Goal: Transaction & Acquisition: Purchase product/service

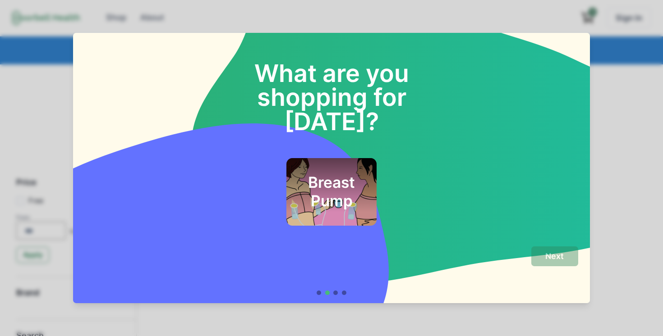
click at [336, 183] on h2 "Breast Pump" at bounding box center [331, 192] width 66 height 37
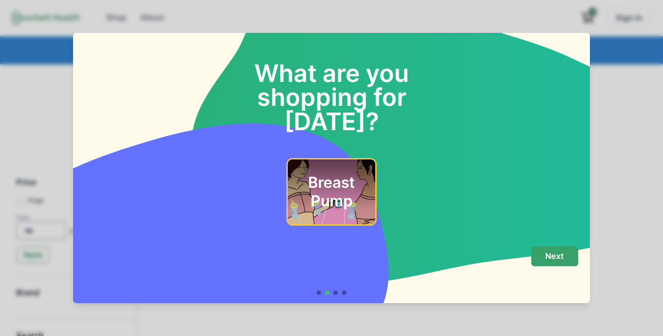
click at [546, 260] on p "Next" at bounding box center [554, 257] width 18 height 10
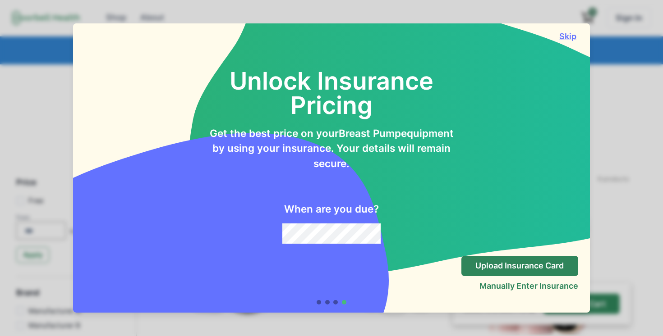
click at [570, 38] on button "Skip" at bounding box center [568, 36] width 20 height 9
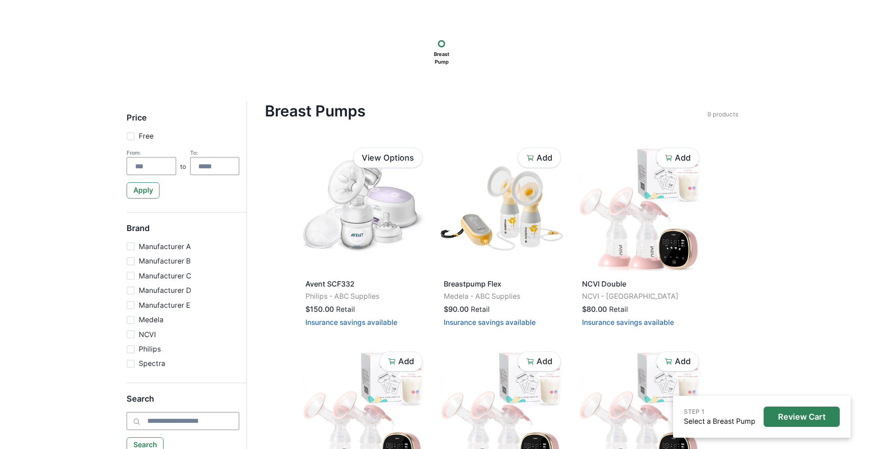
scroll to position [66, 0]
click at [132, 245] on span at bounding box center [131, 245] width 8 height 8
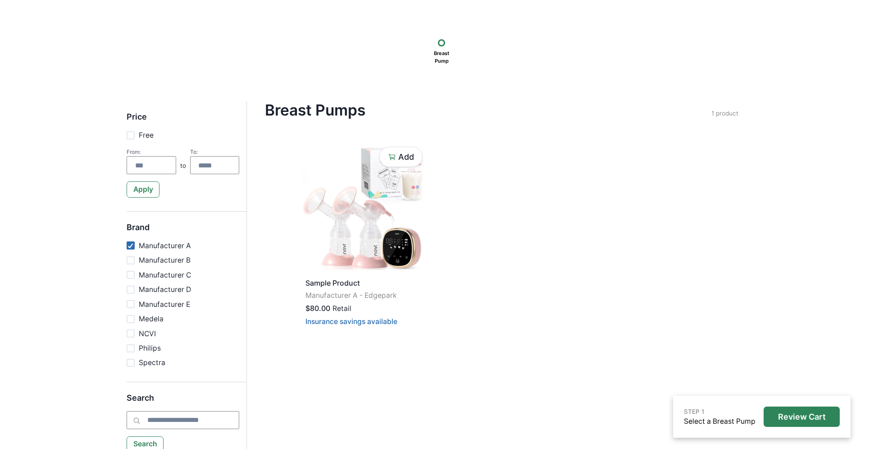
click at [132, 245] on icon at bounding box center [131, 245] width 6 height 5
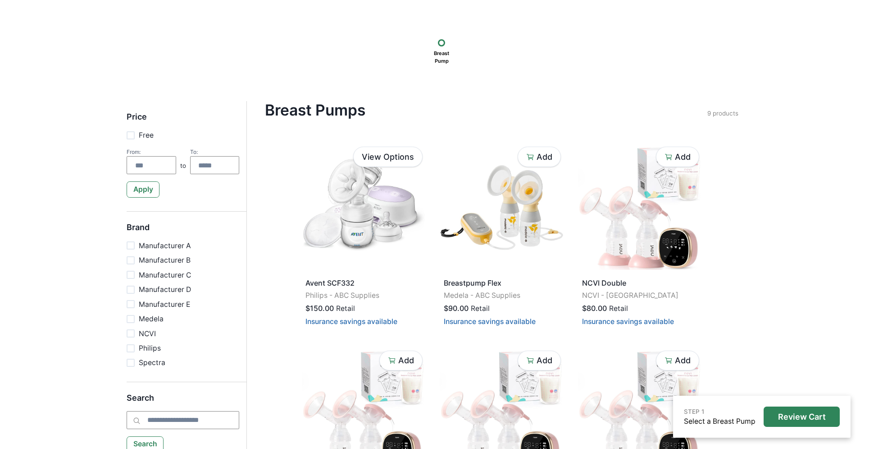
click at [132, 261] on span at bounding box center [131, 260] width 8 height 8
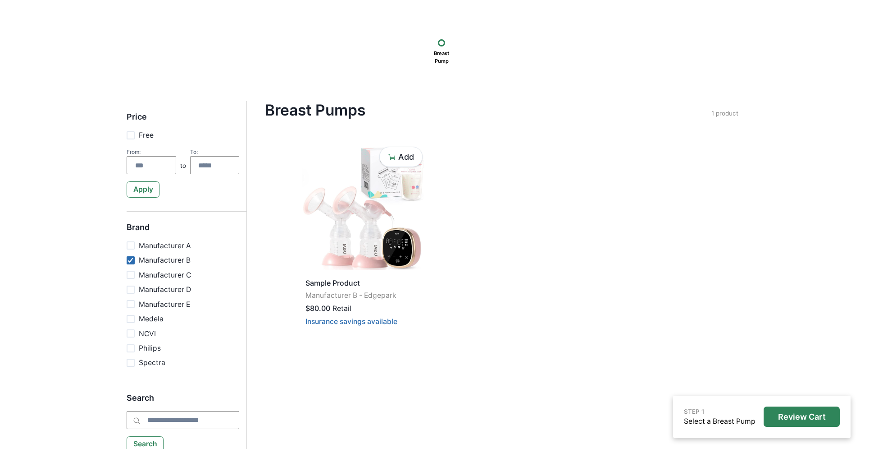
click at [132, 261] on icon at bounding box center [131, 259] width 6 height 5
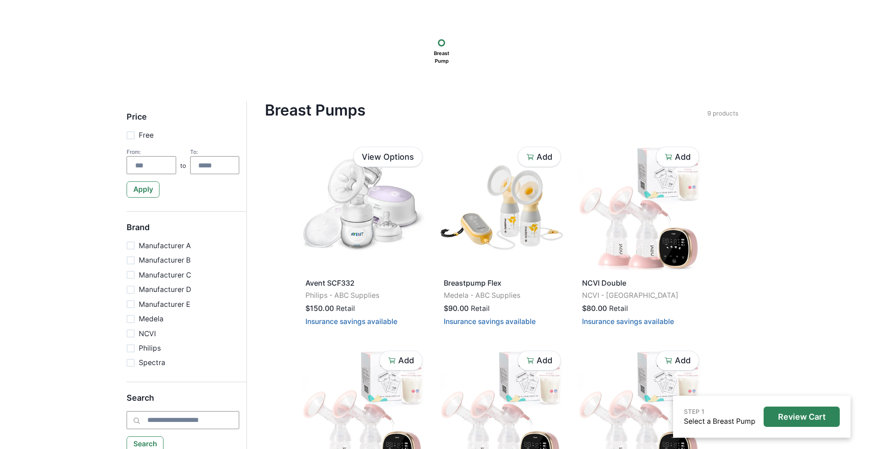
click at [132, 277] on span at bounding box center [131, 274] width 8 height 8
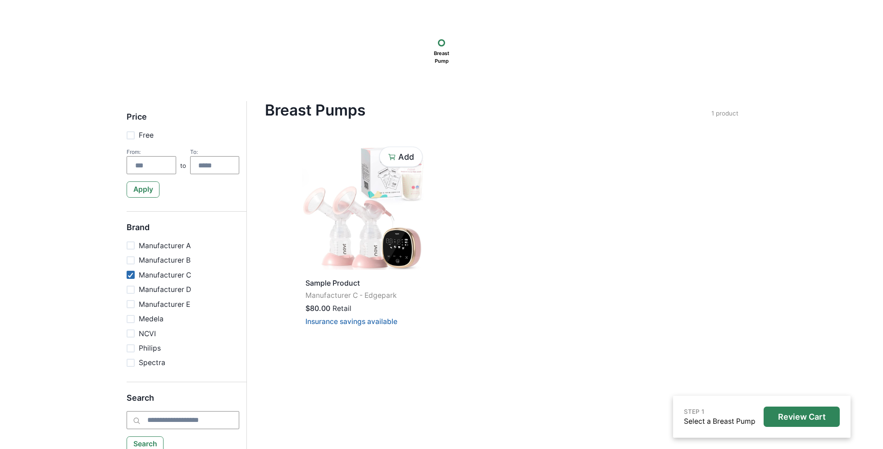
click at [132, 277] on span at bounding box center [131, 274] width 8 height 8
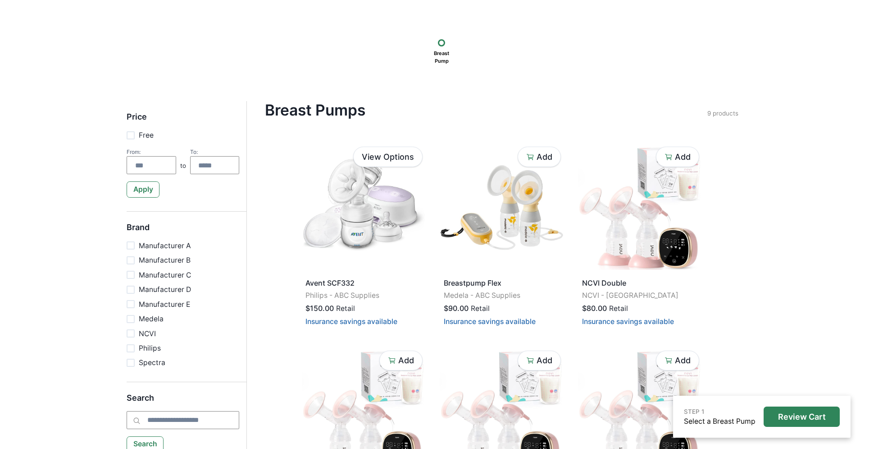
click at [132, 288] on span at bounding box center [131, 289] width 8 height 8
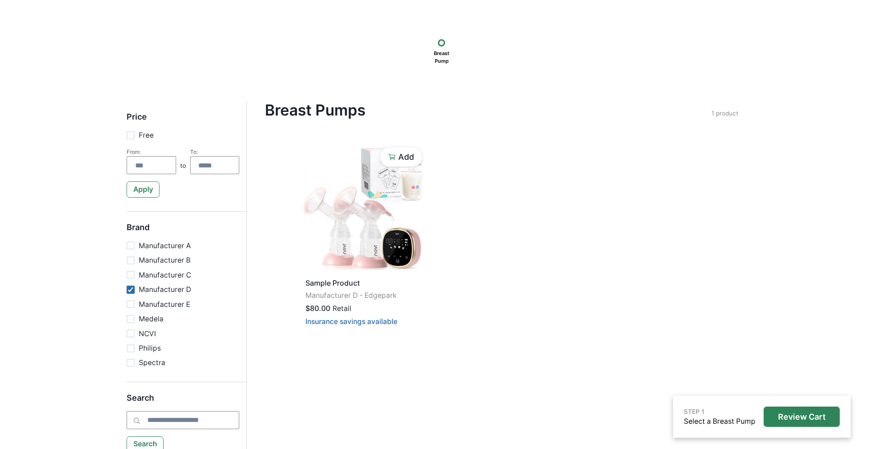
click at [132, 288] on icon at bounding box center [131, 289] width 6 height 5
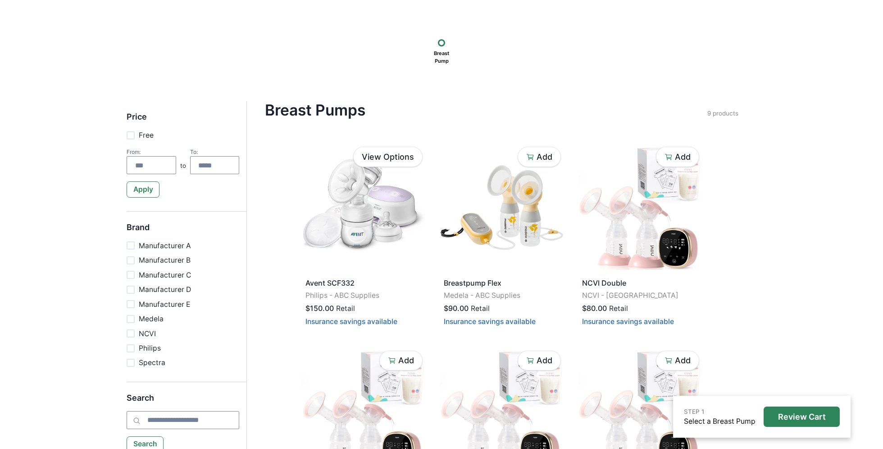
click at [131, 303] on span at bounding box center [131, 304] width 8 height 8
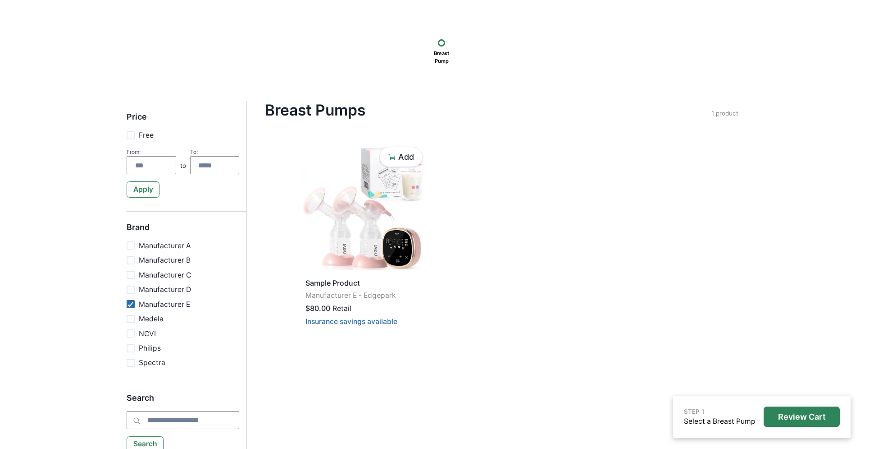
click at [131, 303] on polyline at bounding box center [130, 304] width 5 height 4
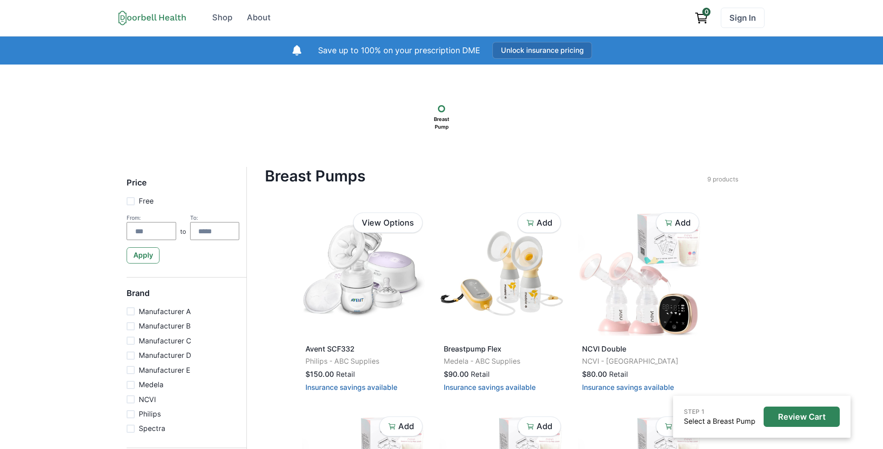
click at [574, 55] on button "Unlock insurance pricing" at bounding box center [543, 50] width 100 height 17
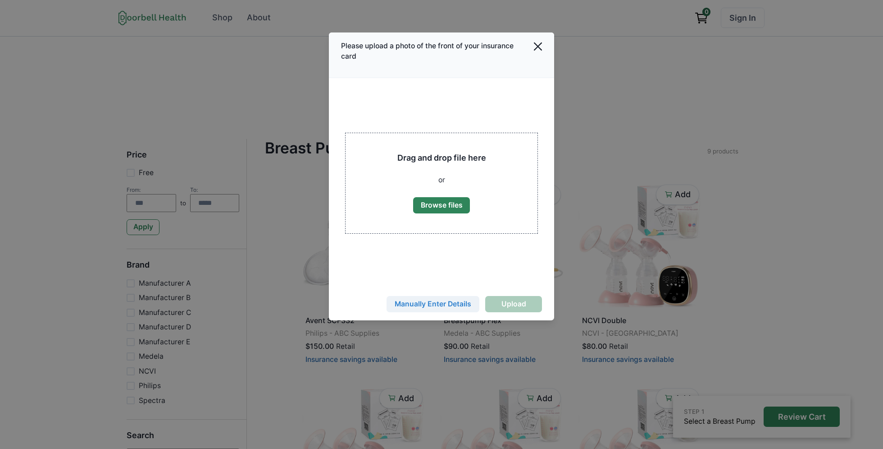
click at [439, 307] on button "Manually Enter Details" at bounding box center [433, 304] width 93 height 16
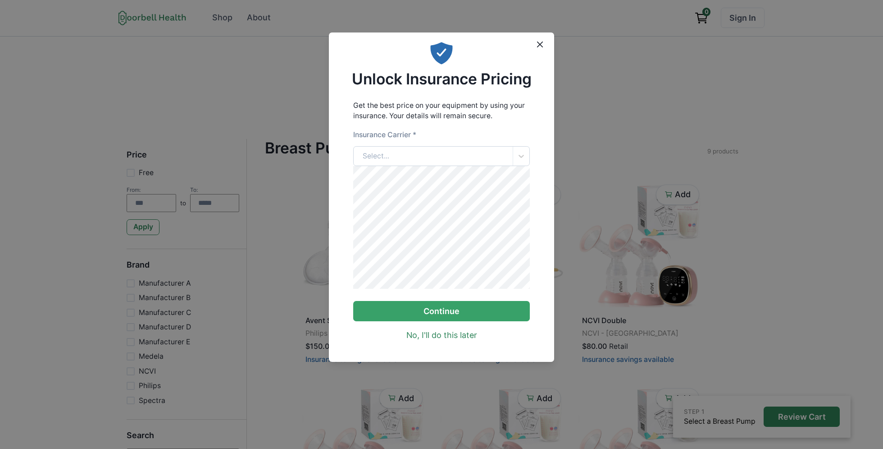
click at [444, 157] on div "Select..." at bounding box center [434, 155] width 160 height 19
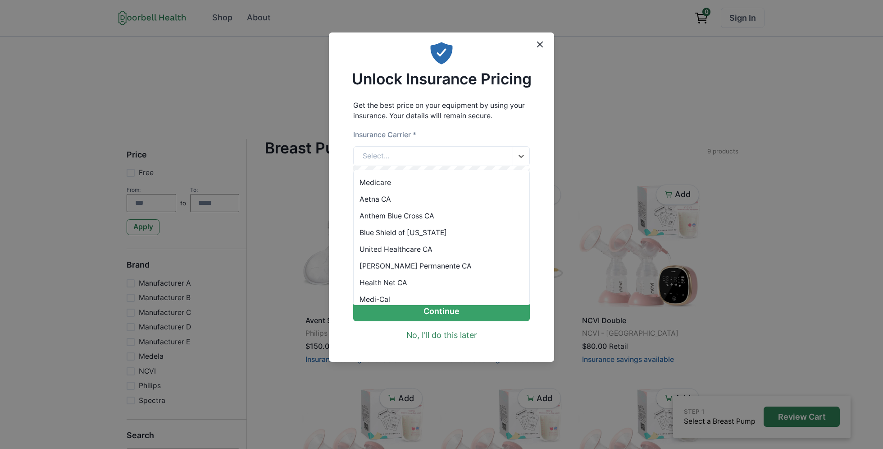
click at [421, 215] on div "Anthem Blue Cross CA" at bounding box center [442, 215] width 176 height 17
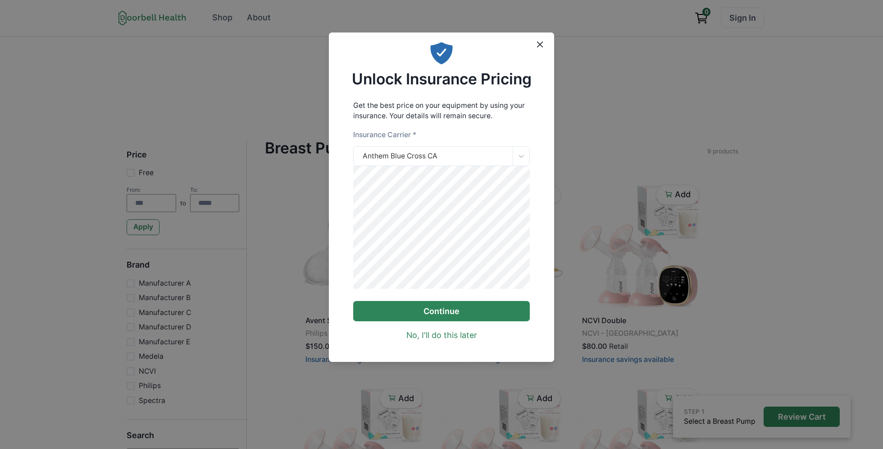
click at [432, 316] on button "Continue" at bounding box center [441, 311] width 177 height 20
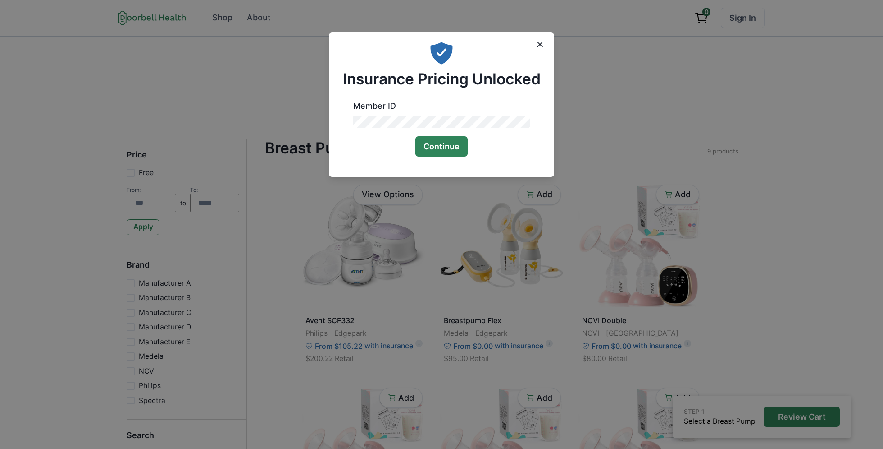
click at [445, 155] on button "Continue" at bounding box center [442, 146] width 52 height 20
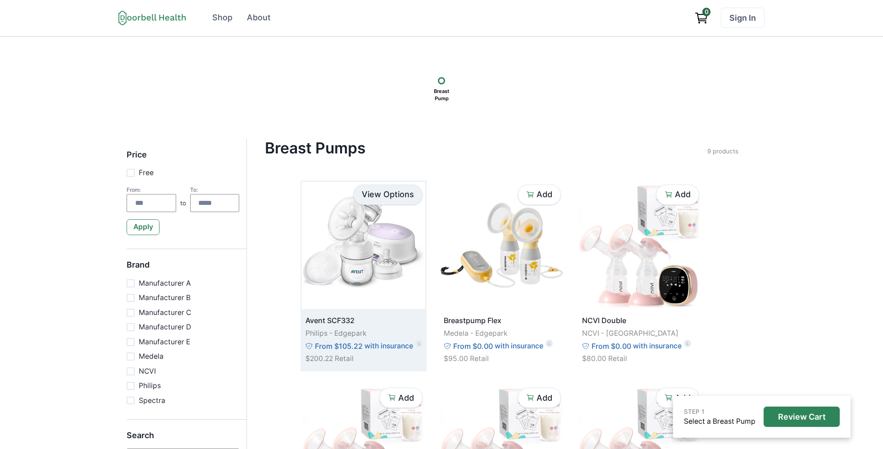
click at [388, 197] on link "View Options" at bounding box center [387, 194] width 69 height 20
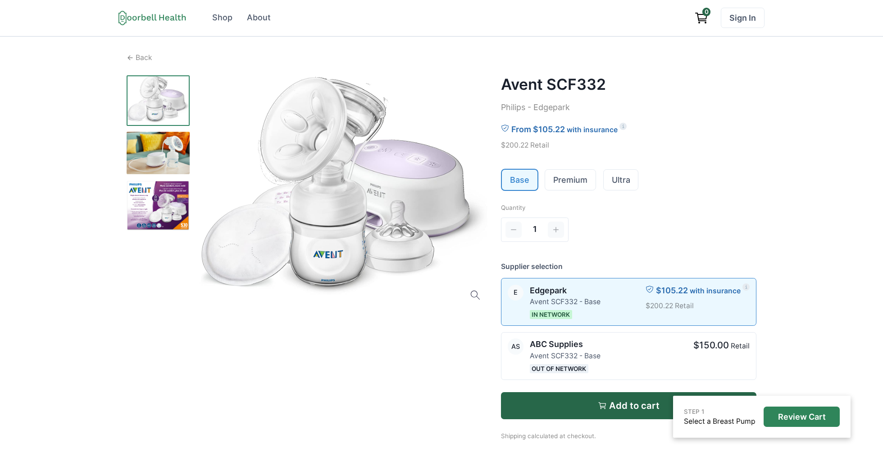
scroll to position [82, 0]
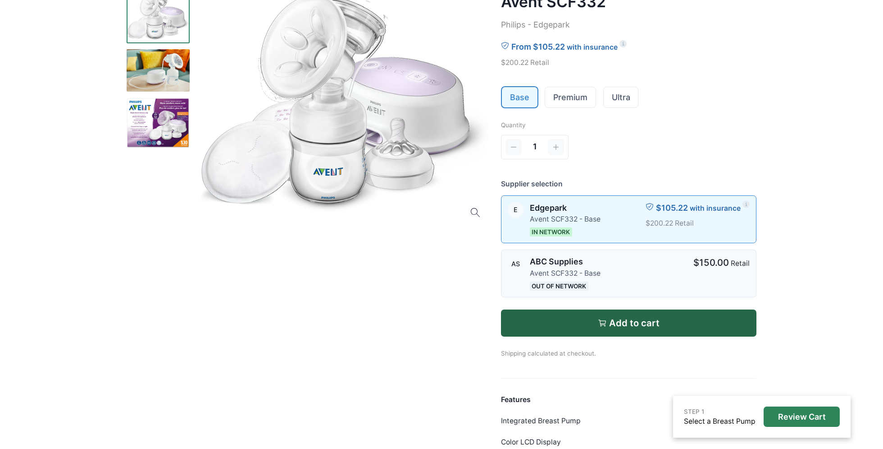
click at [650, 272] on div at bounding box center [647, 273] width 81 height 35
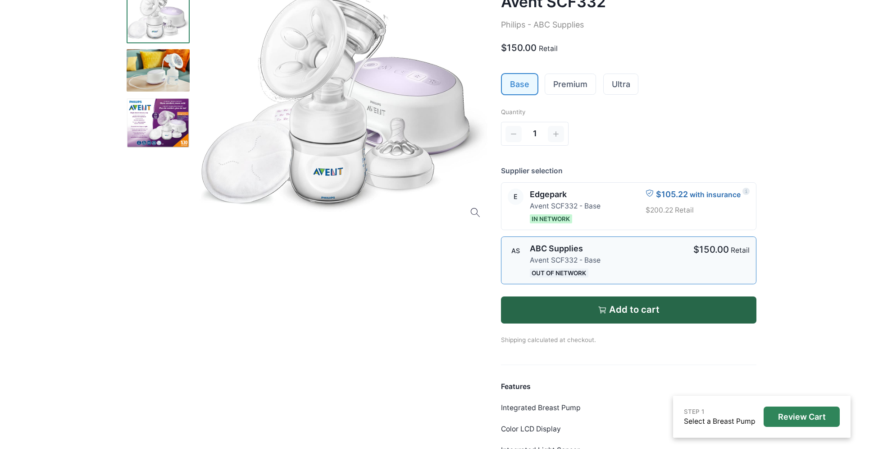
scroll to position [34, 0]
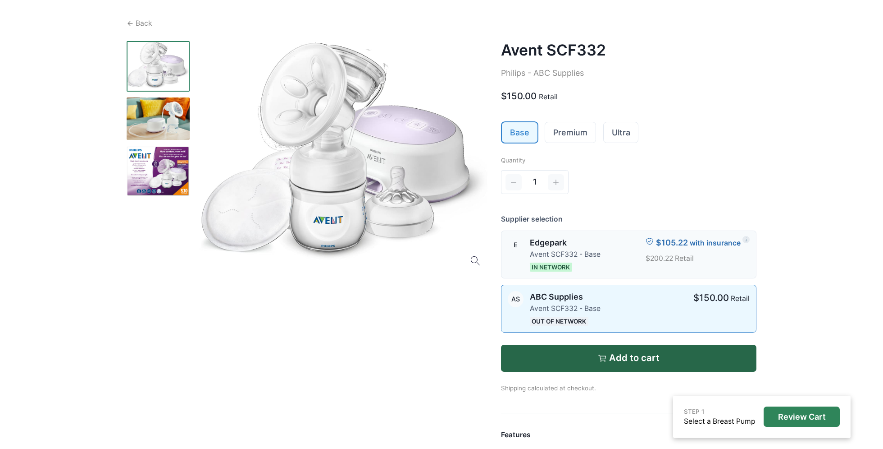
click at [650, 255] on p "$200.22 Retail" at bounding box center [698, 258] width 104 height 11
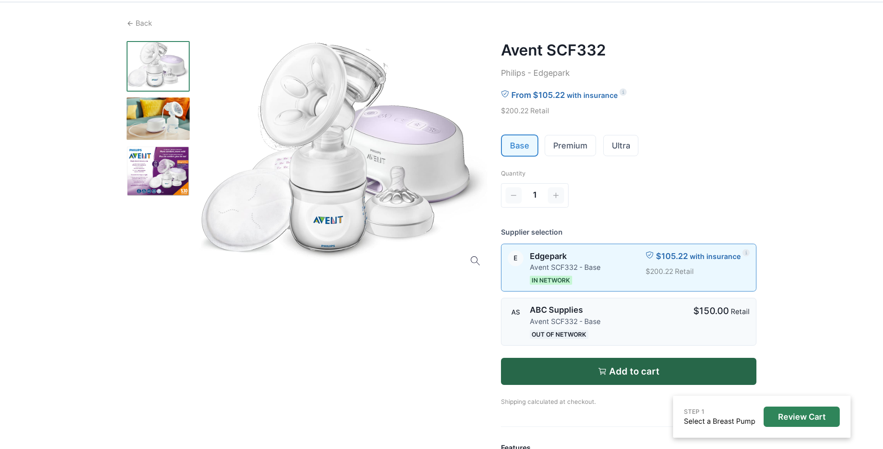
click at [633, 316] on div at bounding box center [647, 321] width 81 height 35
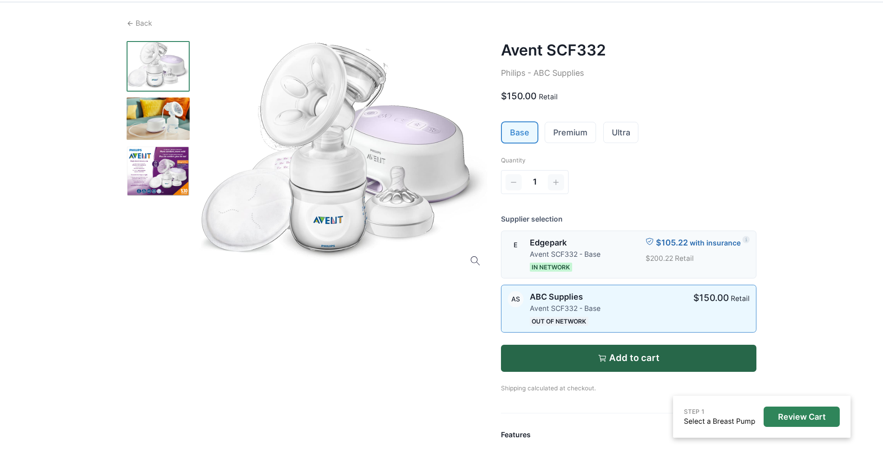
click at [612, 249] on div at bounding box center [623, 254] width 33 height 35
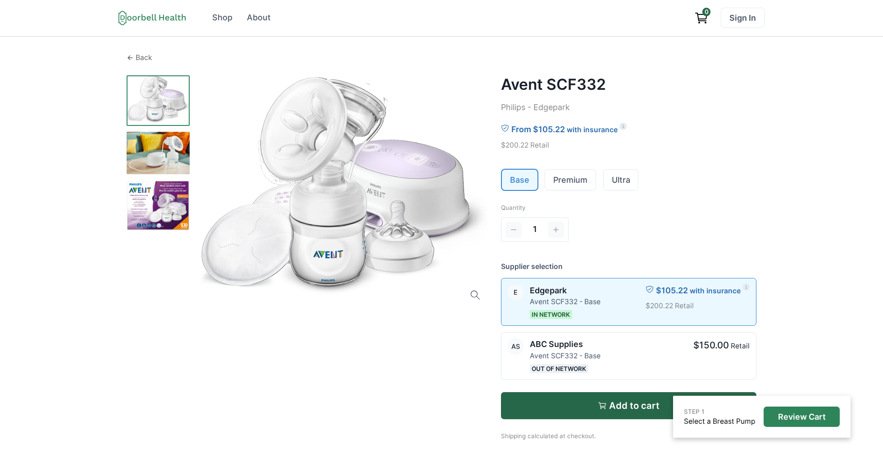
click at [148, 58] on p "Back" at bounding box center [144, 57] width 17 height 11
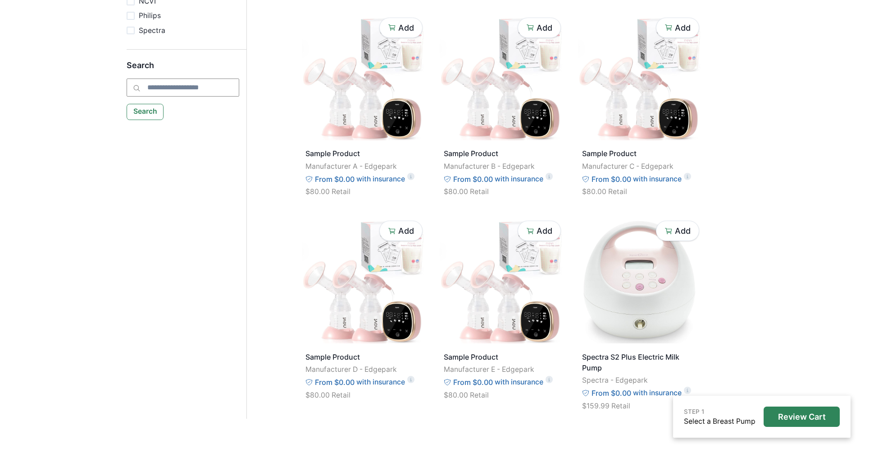
scroll to position [413, 0]
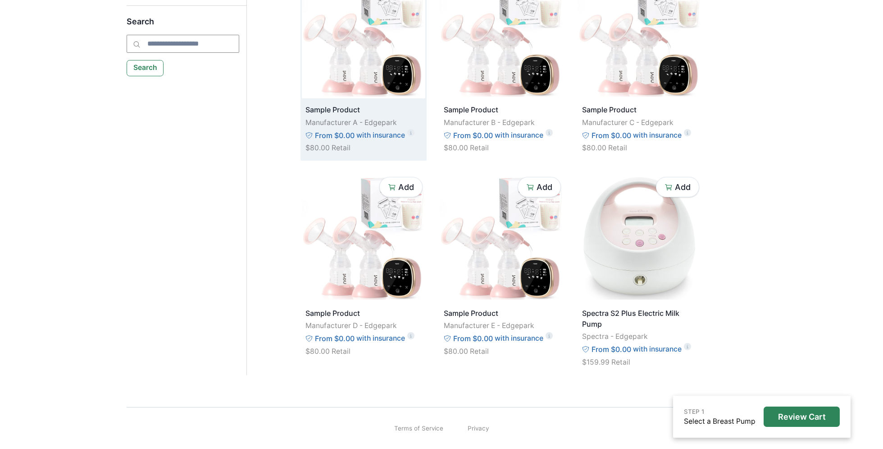
click at [358, 57] on img at bounding box center [364, 34] width 124 height 127
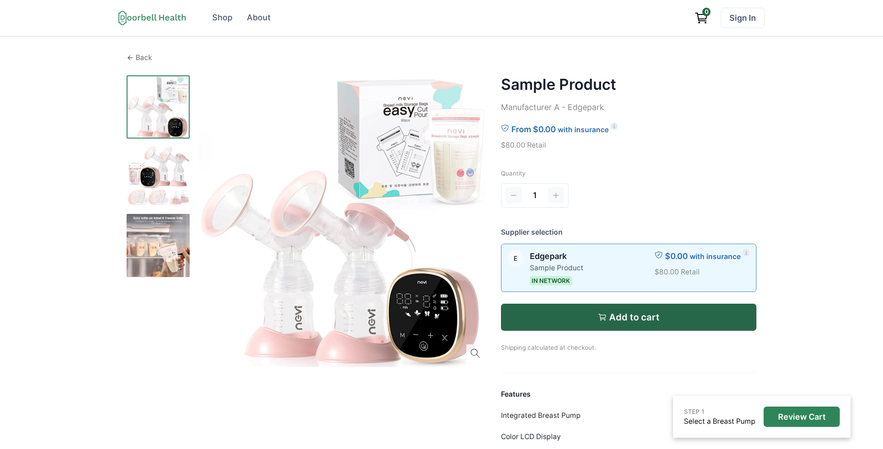
click at [137, 58] on p "Back" at bounding box center [144, 57] width 17 height 11
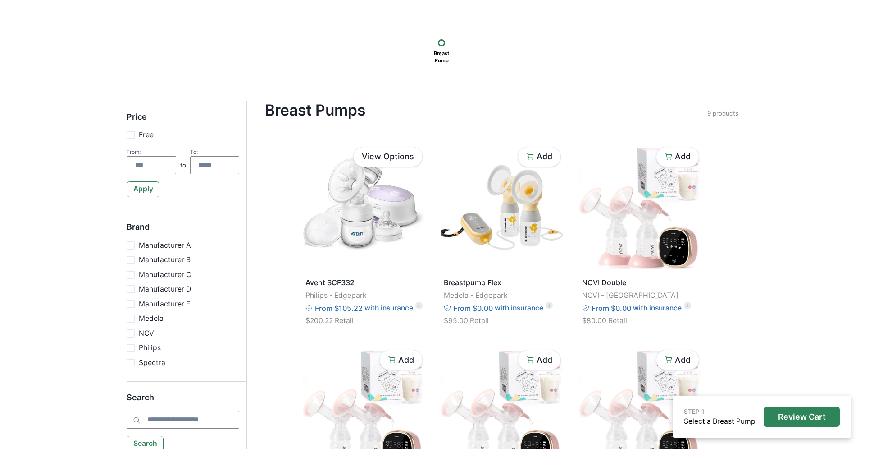
scroll to position [40, 0]
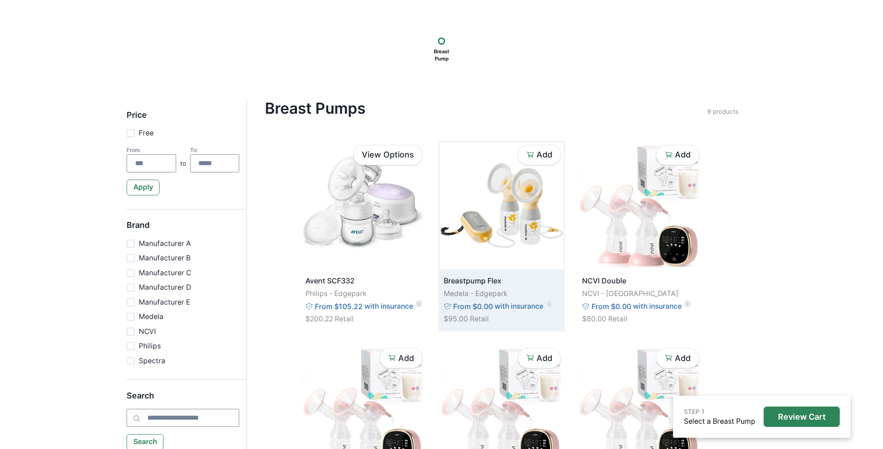
click at [506, 211] on img at bounding box center [502, 205] width 124 height 127
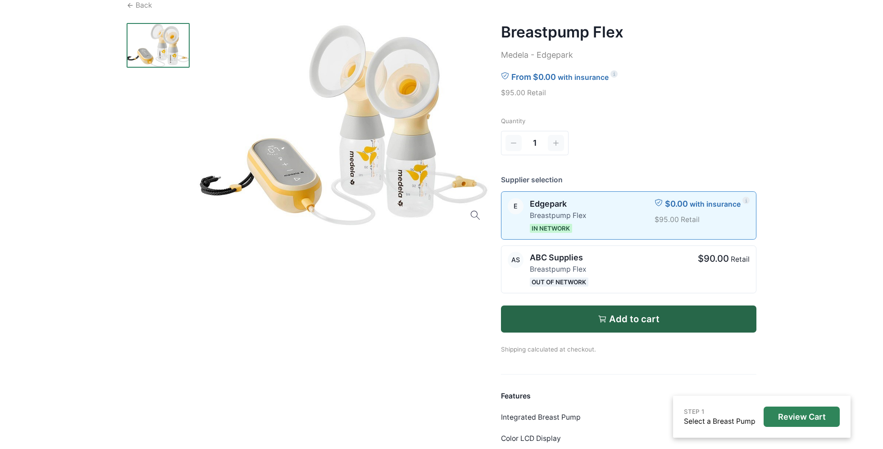
scroll to position [56, 0]
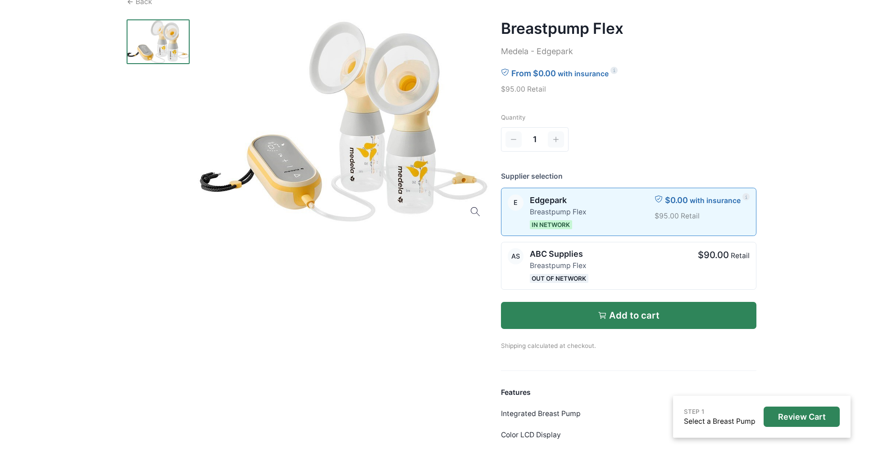
click at [642, 319] on p "Add to cart" at bounding box center [634, 315] width 50 height 11
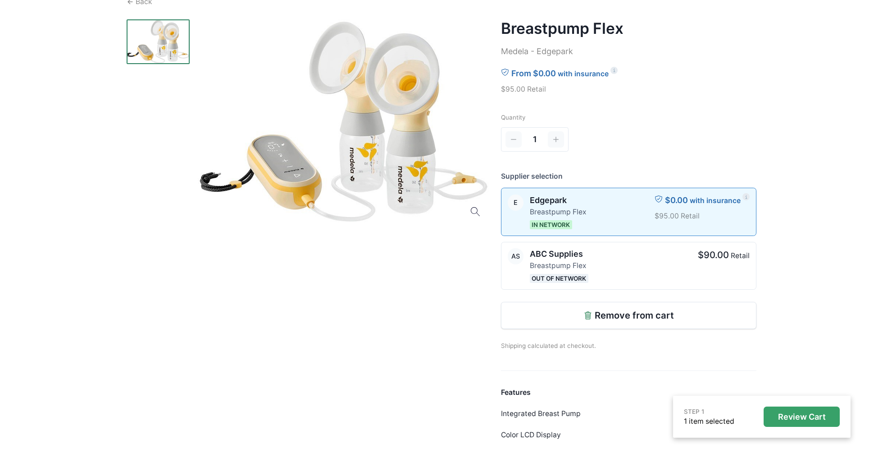
click at [662, 336] on p "Review Cart" at bounding box center [802, 417] width 48 height 10
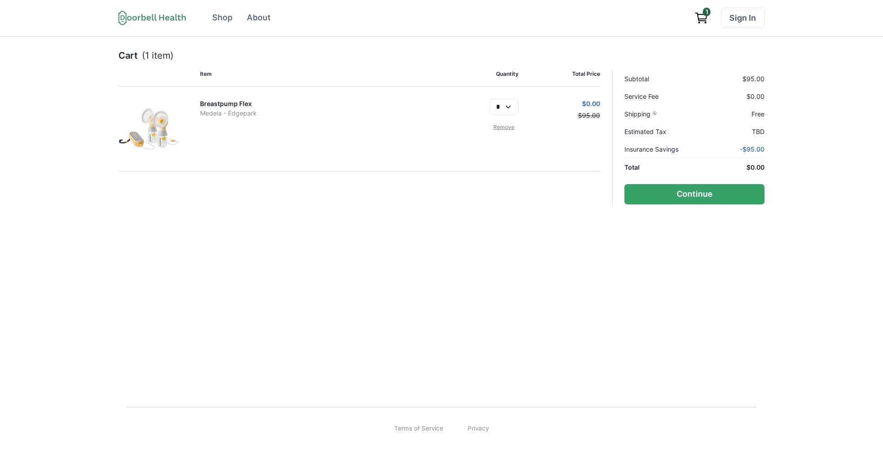
click at [215, 103] on link "Breastpump Flex" at bounding box center [226, 104] width 52 height 8
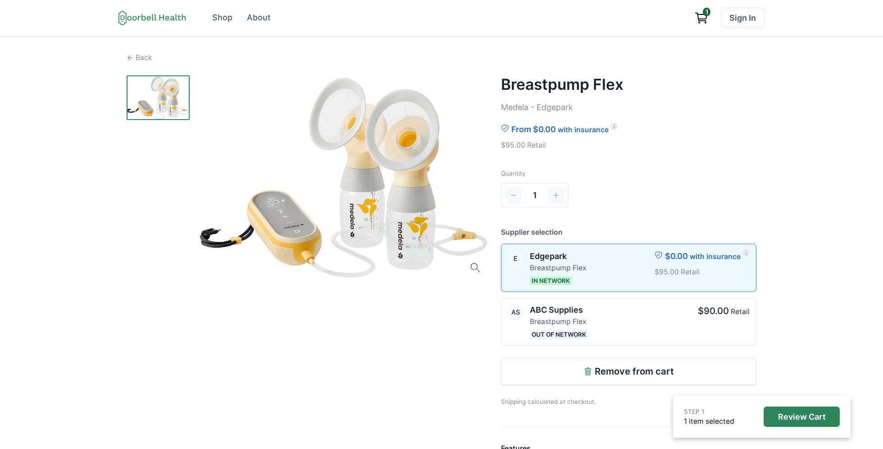
click at [662, 19] on icon "View cart" at bounding box center [702, 18] width 14 height 14
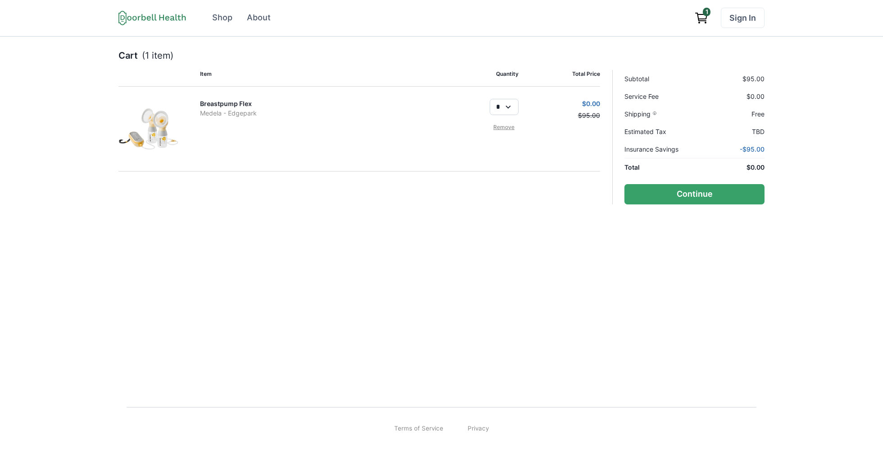
click at [503, 109] on select "*" at bounding box center [504, 107] width 29 height 16
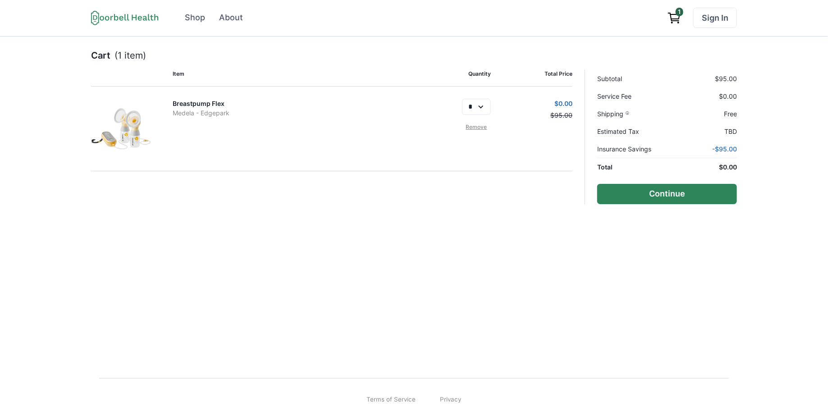
click at [662, 199] on button "Continue" at bounding box center [667, 194] width 140 height 20
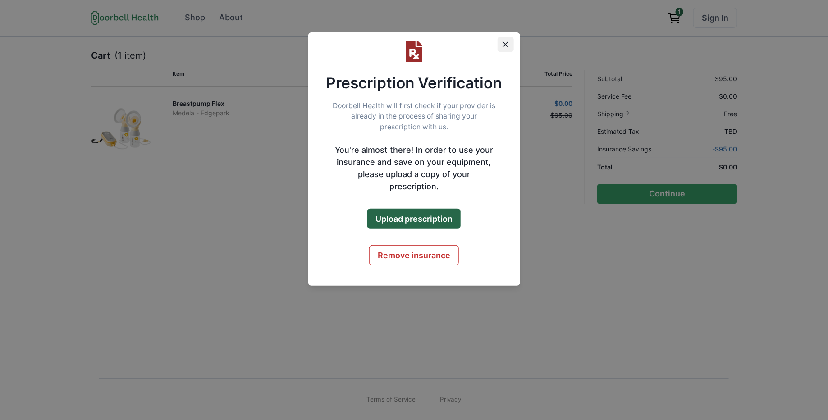
click at [505, 44] on icon "Close" at bounding box center [506, 44] width 6 height 6
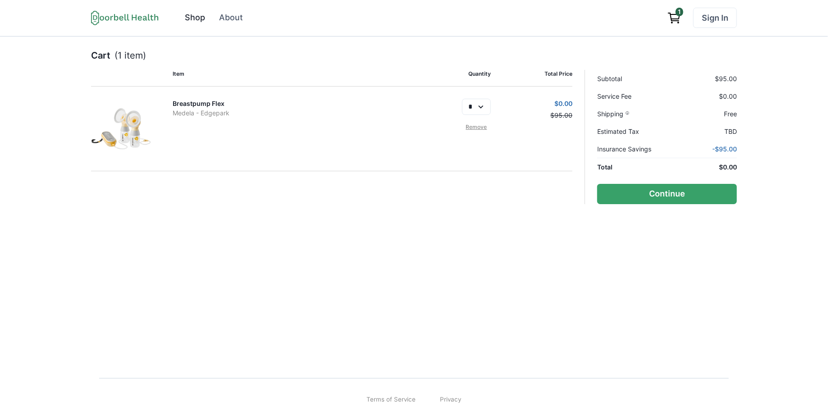
click at [198, 18] on div "Shop" at bounding box center [195, 18] width 20 height 12
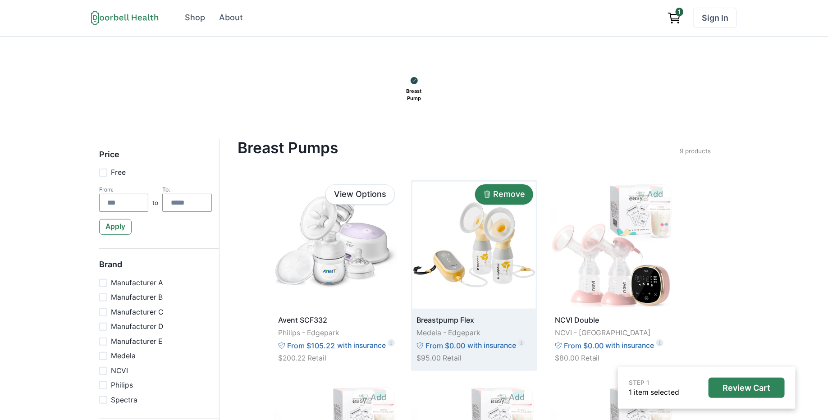
click at [513, 194] on p "Remove" at bounding box center [509, 194] width 32 height 10
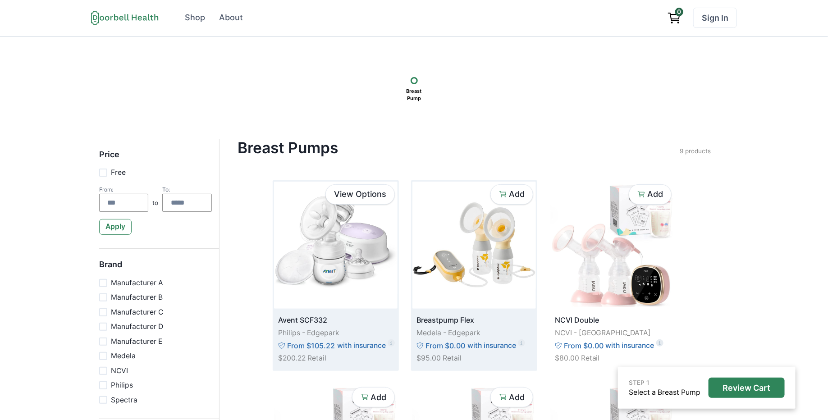
click at [318, 240] on img at bounding box center [336, 245] width 124 height 127
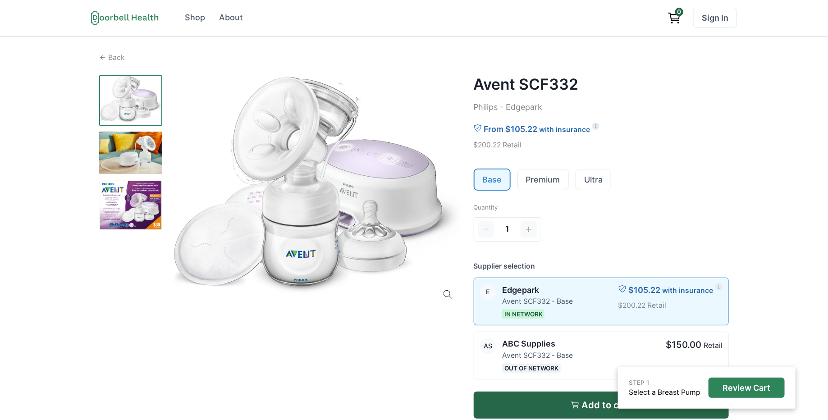
scroll to position [21, 0]
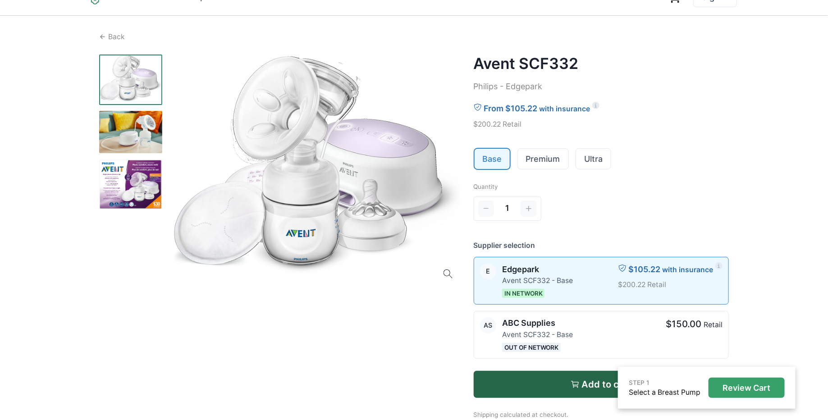
click at [662, 336] on p "Review Cart" at bounding box center [747, 388] width 48 height 10
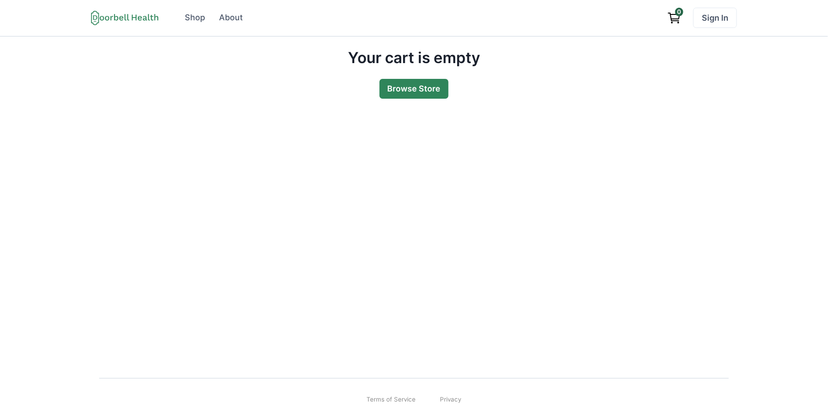
click at [416, 93] on link "Browse Store" at bounding box center [414, 89] width 69 height 20
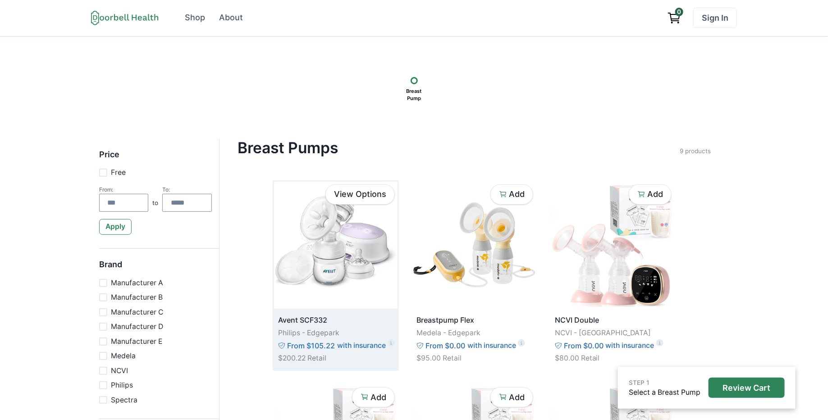
click at [363, 233] on img at bounding box center [336, 245] width 124 height 127
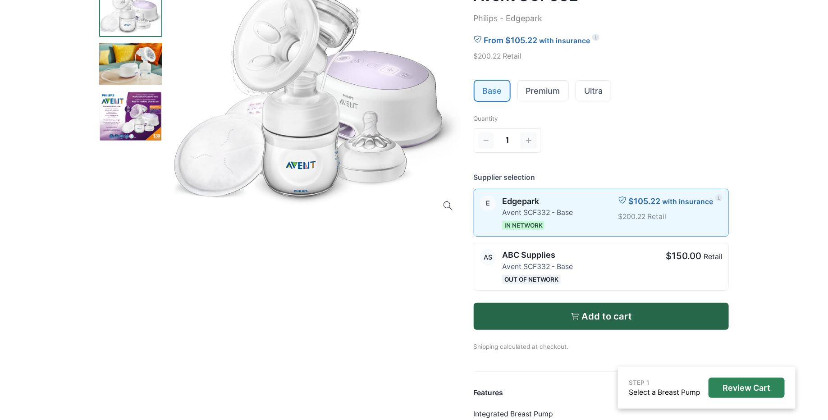
scroll to position [89, 0]
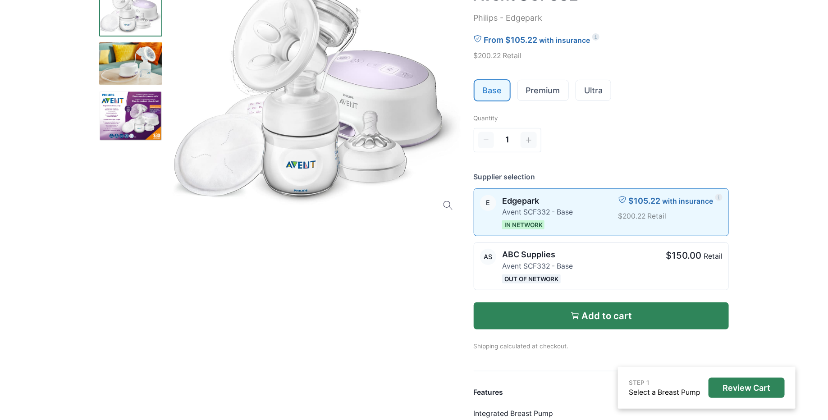
click at [598, 311] on p "Add to cart" at bounding box center [606, 316] width 50 height 11
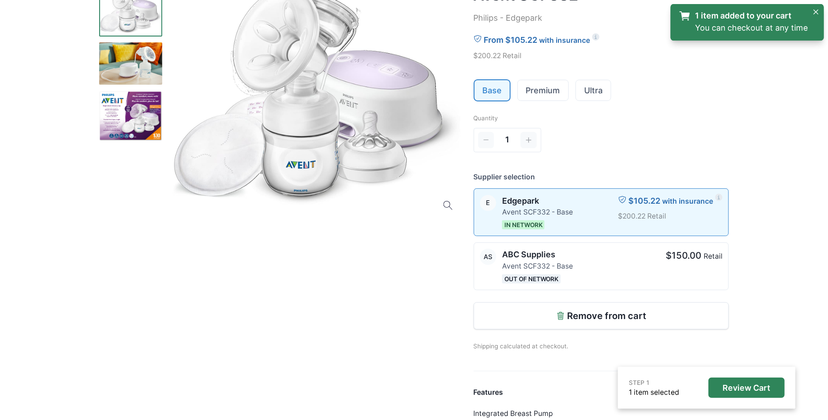
scroll to position [0, 0]
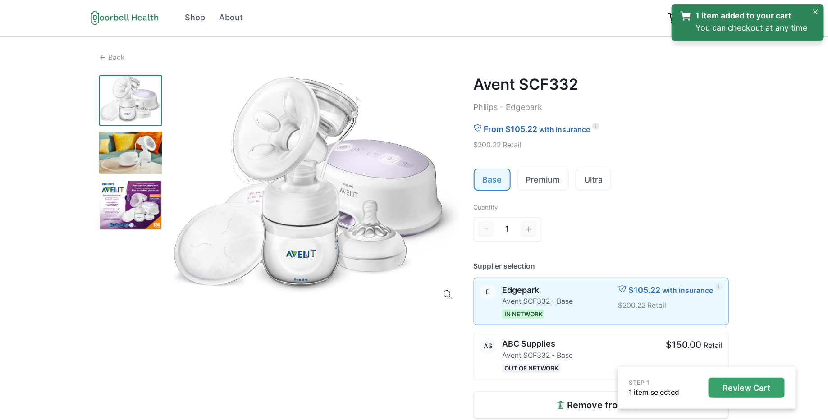
click at [662, 336] on p "Review Cart" at bounding box center [747, 388] width 48 height 10
